Goal: Information Seeking & Learning: Check status

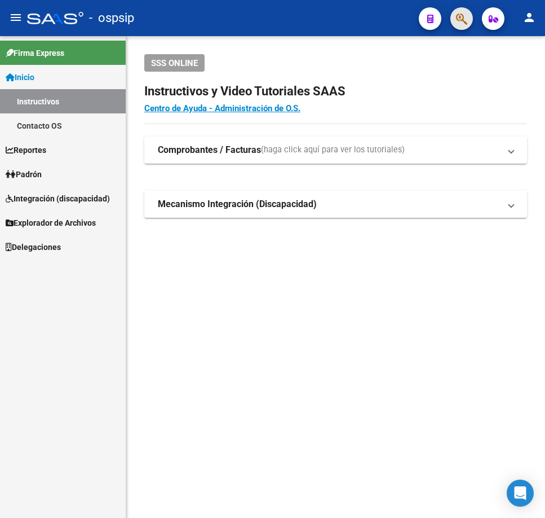
click at [452, 20] on button "button" at bounding box center [462, 18] width 23 height 23
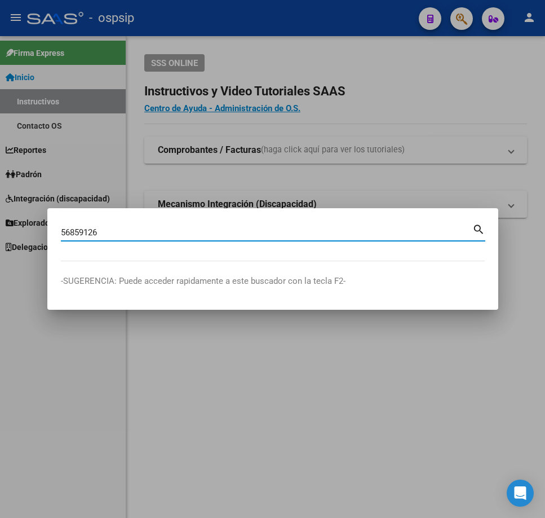
type input "56859126"
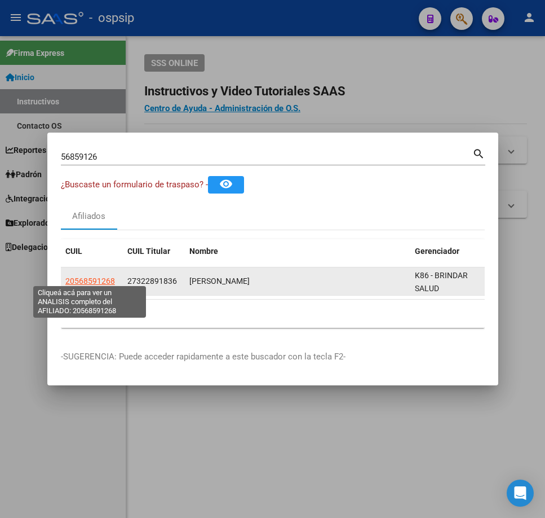
click at [103, 276] on span "20568591268" at bounding box center [90, 280] width 50 height 9
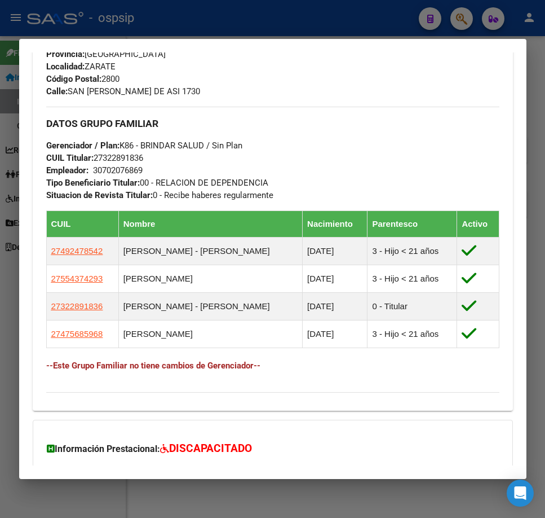
scroll to position [718, 0]
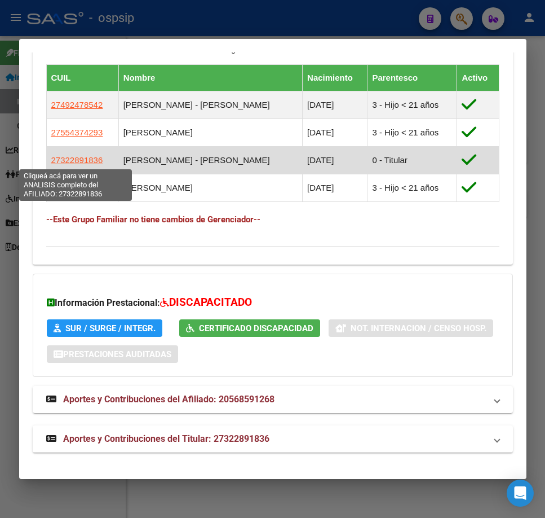
click at [75, 161] on span "27322891836" at bounding box center [77, 160] width 52 height 10
type textarea "27322891836"
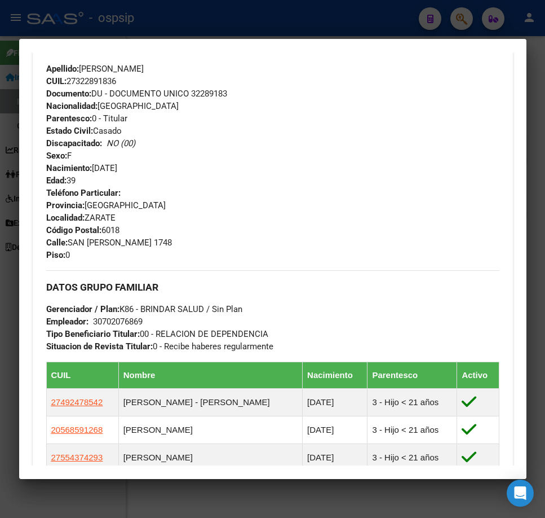
scroll to position [662, 0]
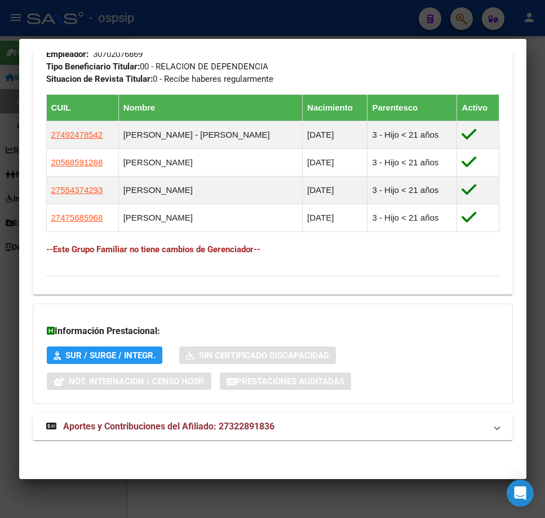
drag, startPoint x: 389, startPoint y: 432, endPoint x: 367, endPoint y: 380, distance: 56.9
click at [388, 432] on mat-panel-title "Aportes y Contribuciones del Afiliado: 27322891836" at bounding box center [266, 427] width 440 height 14
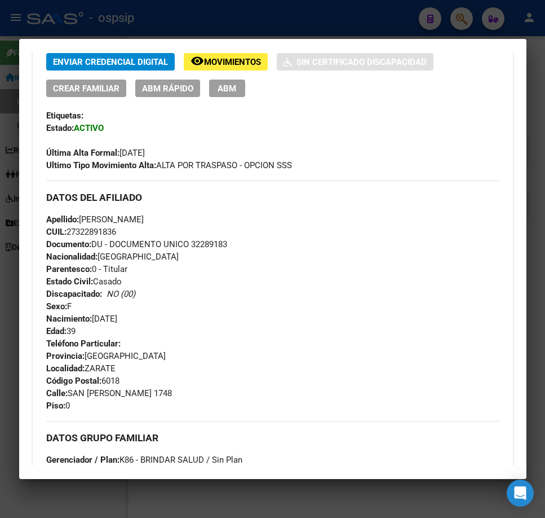
scroll to position [188, 0]
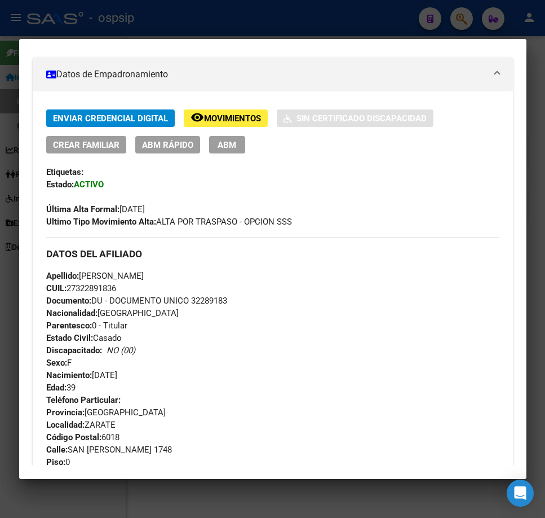
click at [214, 118] on span "Movimientos" at bounding box center [232, 118] width 57 height 10
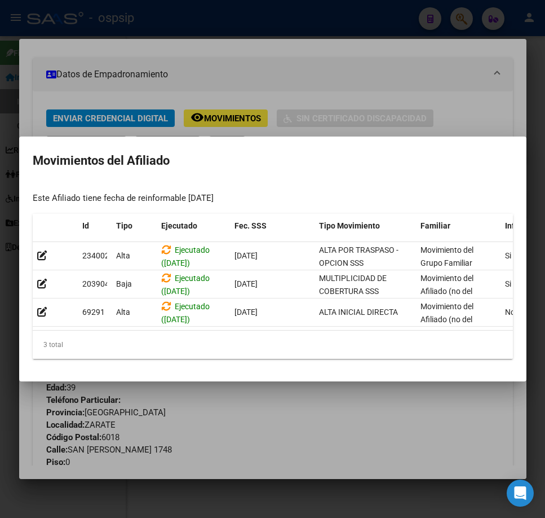
click at [325, 16] on div at bounding box center [272, 259] width 545 height 518
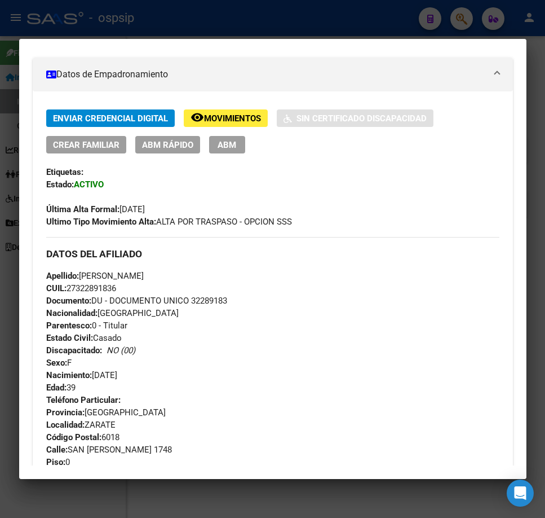
click at [367, 32] on div at bounding box center [272, 259] width 545 height 518
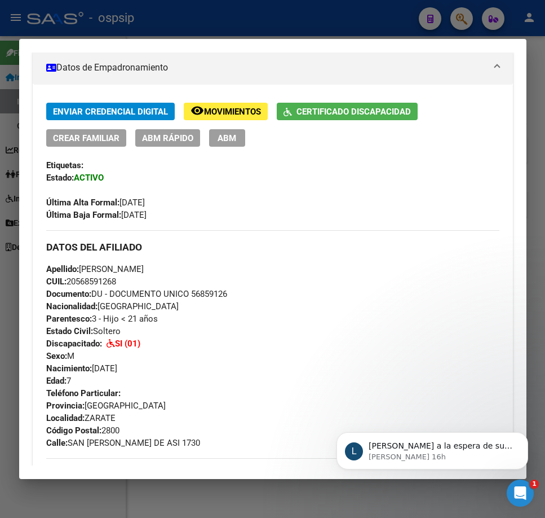
scroll to position [210, 0]
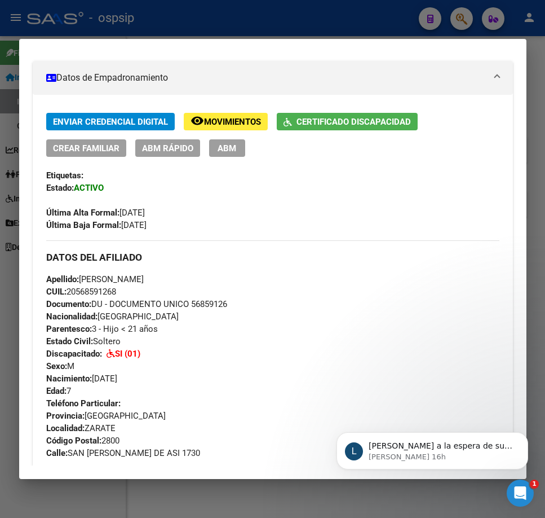
click at [193, 25] on div at bounding box center [272, 259] width 545 height 518
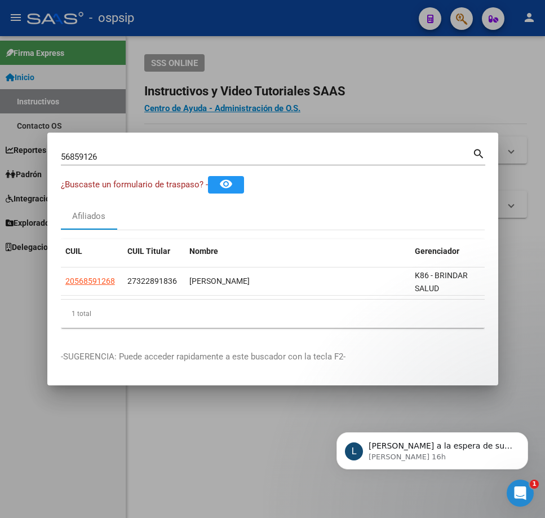
click at [193, 27] on div at bounding box center [272, 259] width 545 height 518
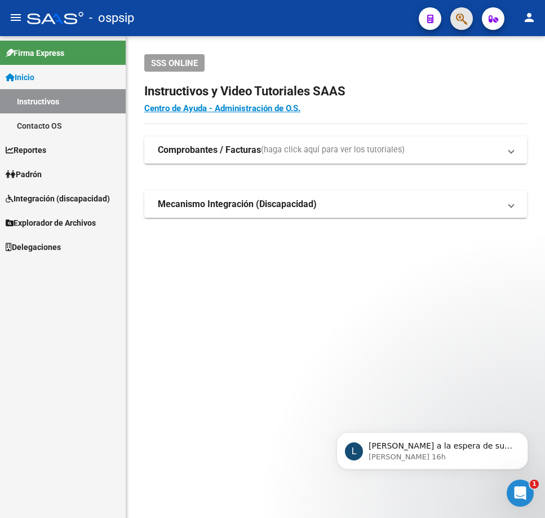
click at [455, 12] on button "button" at bounding box center [462, 18] width 23 height 23
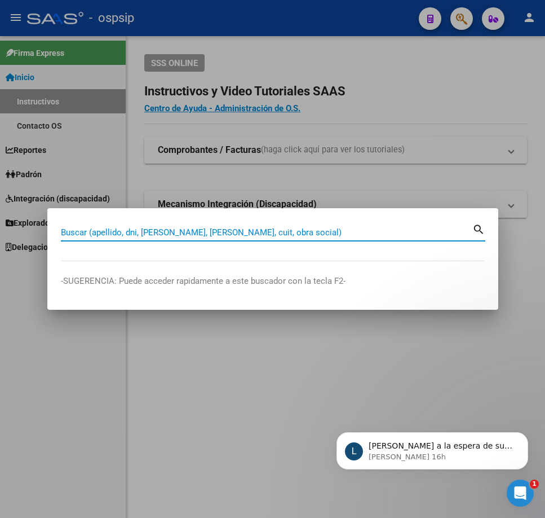
click at [201, 237] on input "Buscar (apellido, dni, [PERSON_NAME], [PERSON_NAME], cuit, obra social)" at bounding box center [267, 232] width 412 height 10
type input "56859126"
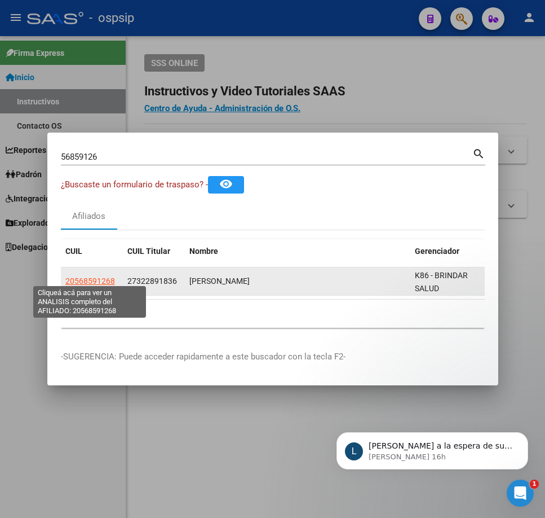
click at [90, 276] on span "20568591268" at bounding box center [90, 280] width 50 height 9
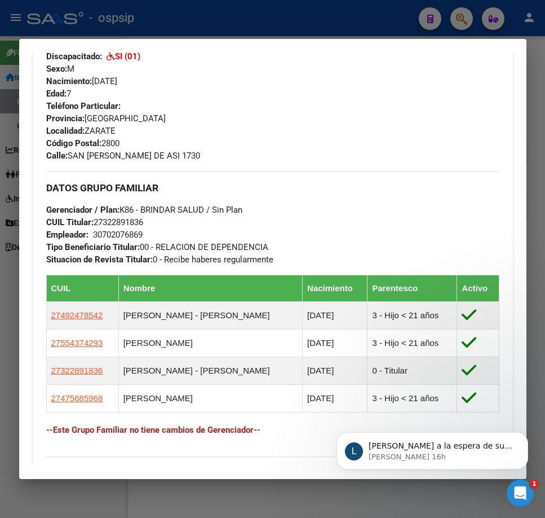
scroll to position [620, 0]
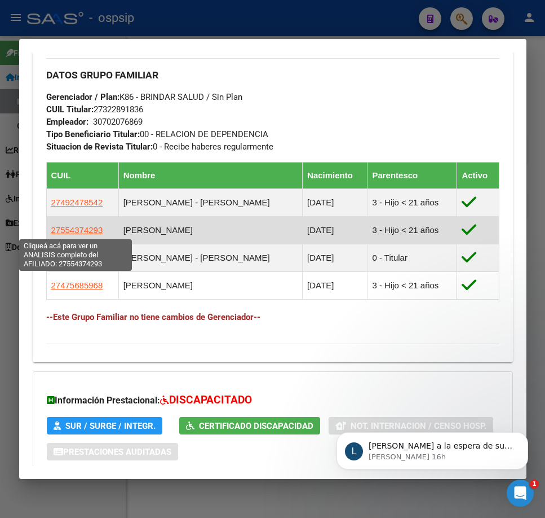
click at [74, 232] on span "27554374293" at bounding box center [77, 230] width 52 height 10
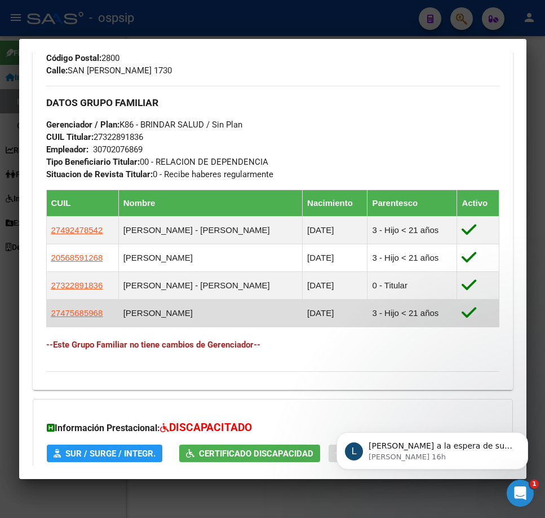
scroll to position [605, 0]
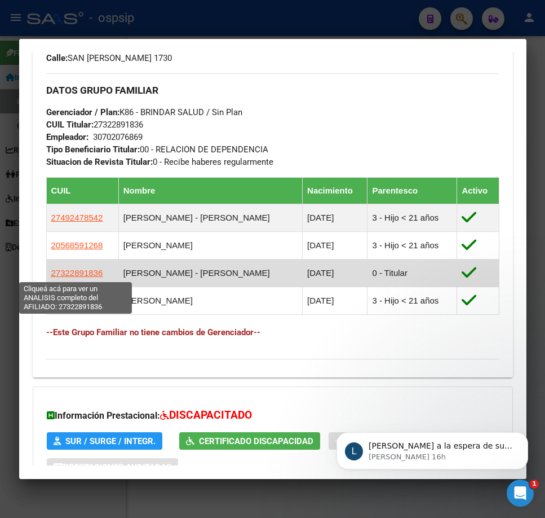
click at [77, 273] on span "27322891836" at bounding box center [77, 273] width 52 height 10
type textarea "27322891836"
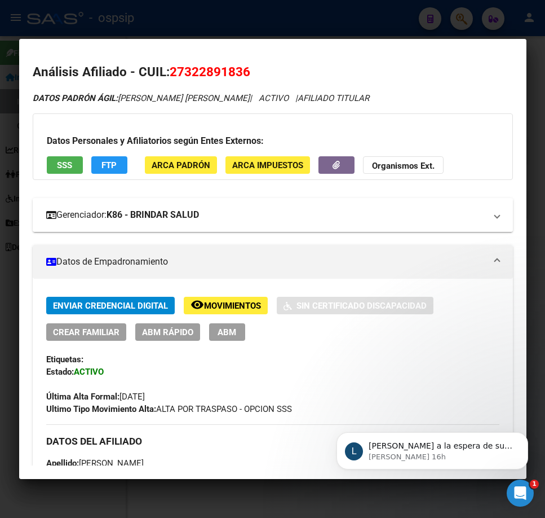
scroll to position [0, 0]
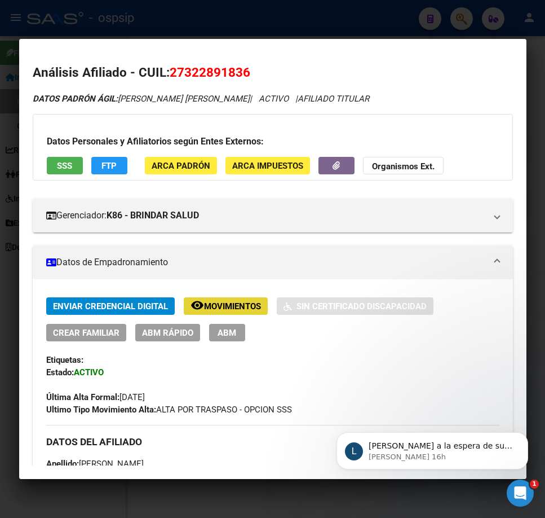
click at [243, 299] on button "remove_red_eye Movimientos" at bounding box center [226, 305] width 84 height 17
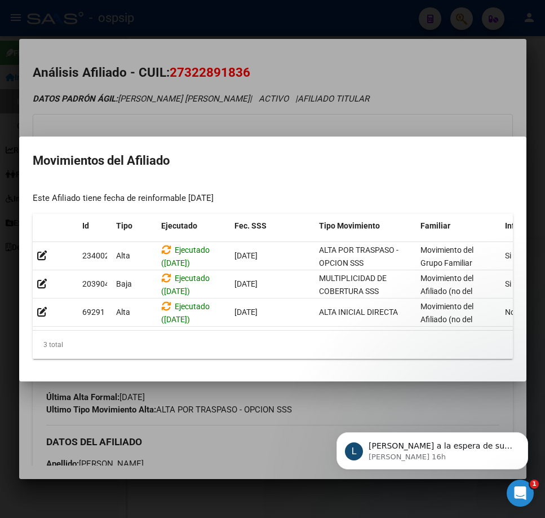
drag, startPoint x: 275, startPoint y: 334, endPoint x: 363, endPoint y: 346, distance: 88.2
click at [363, 346] on div "3 total" at bounding box center [273, 344] width 480 height 28
click at [258, 431] on div at bounding box center [272, 259] width 545 height 518
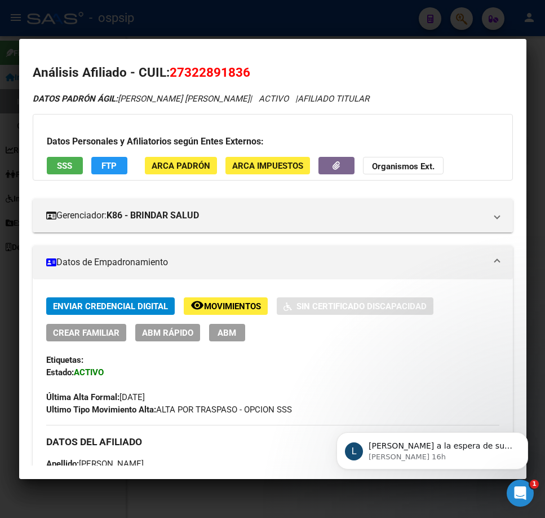
click at [236, 312] on button "remove_red_eye Movimientos" at bounding box center [226, 305] width 84 height 17
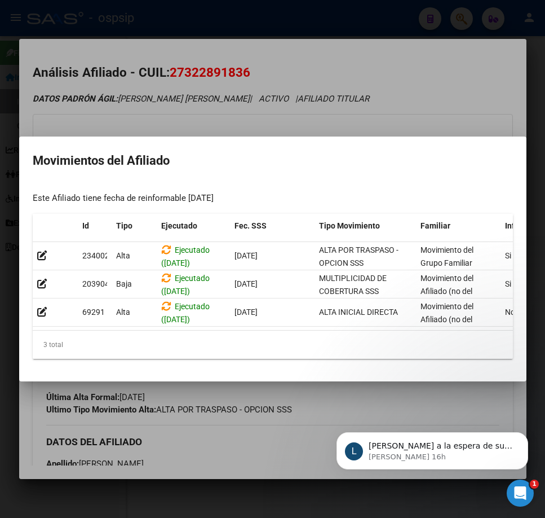
click at [298, 19] on div at bounding box center [272, 259] width 545 height 518
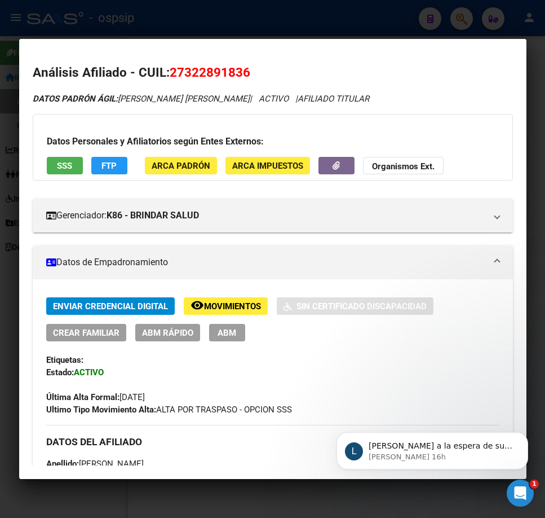
click at [318, 25] on div at bounding box center [272, 259] width 545 height 518
